Goal: Task Accomplishment & Management: Complete application form

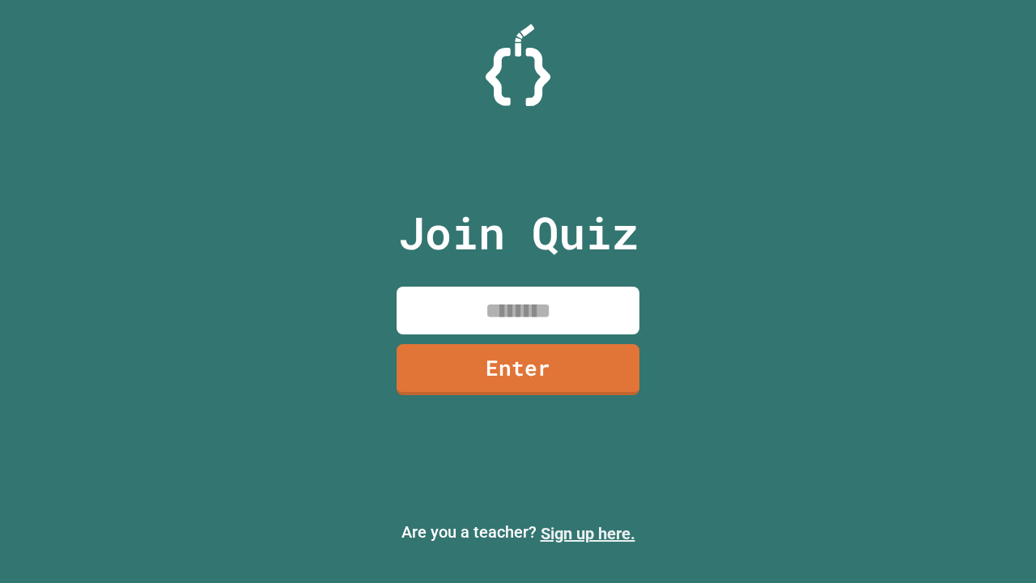
click at [587, 533] on link "Sign up here." at bounding box center [587, 532] width 95 height 19
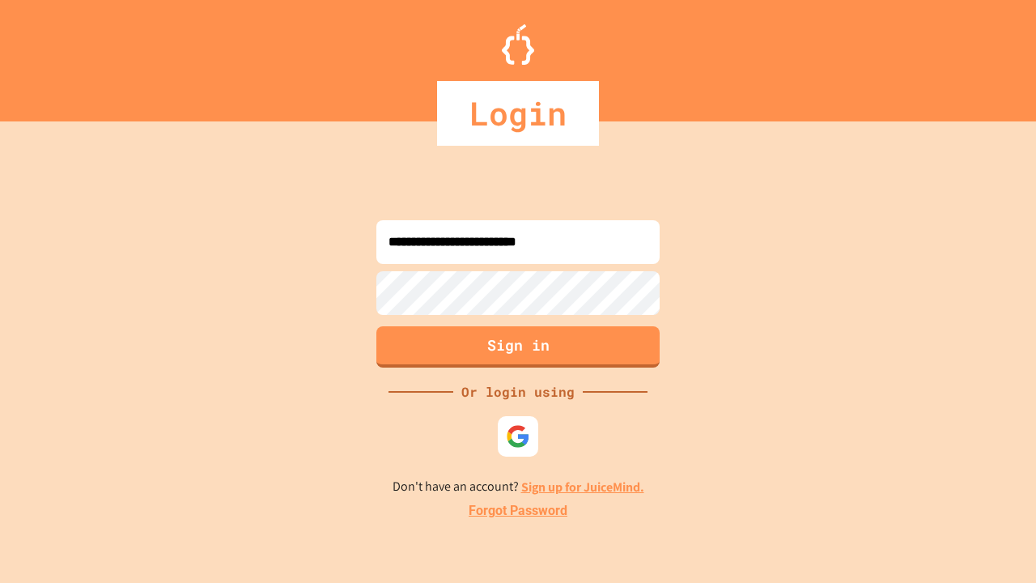
type input "**********"
